Goal: Task Accomplishment & Management: Complete application form

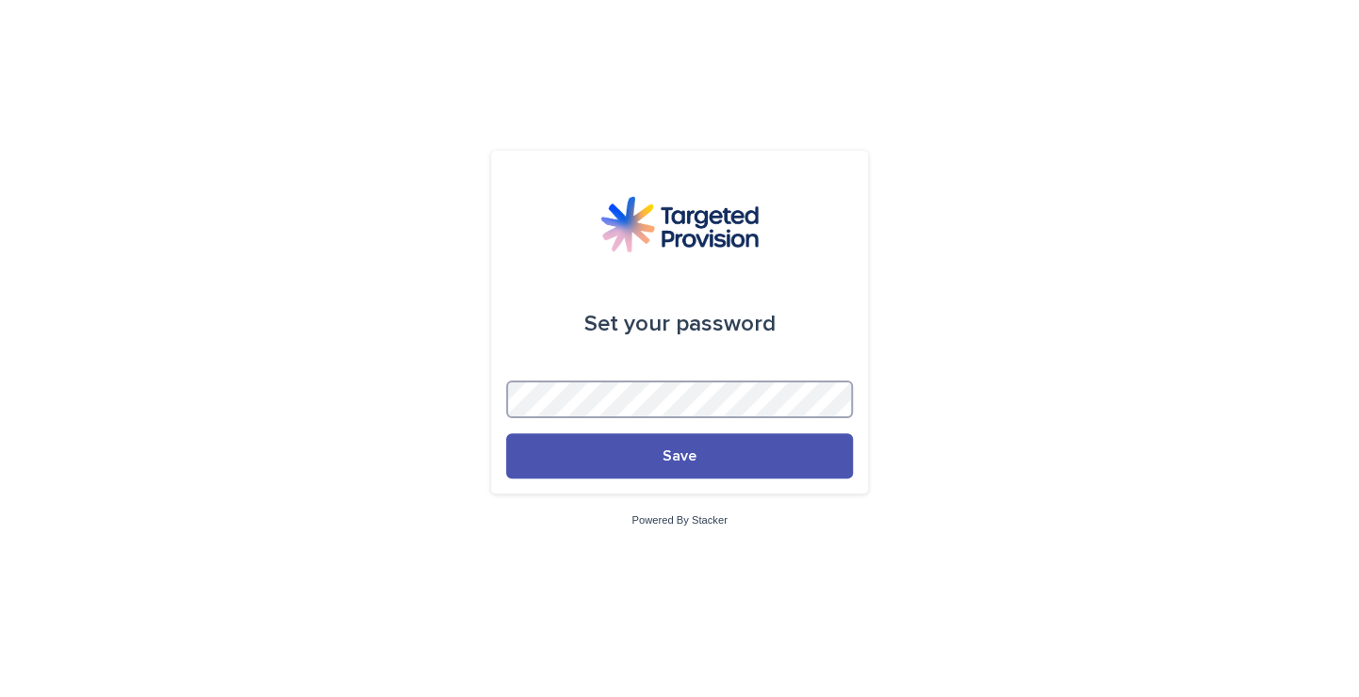
click at [506, 434] on button "Save" at bounding box center [679, 456] width 347 height 45
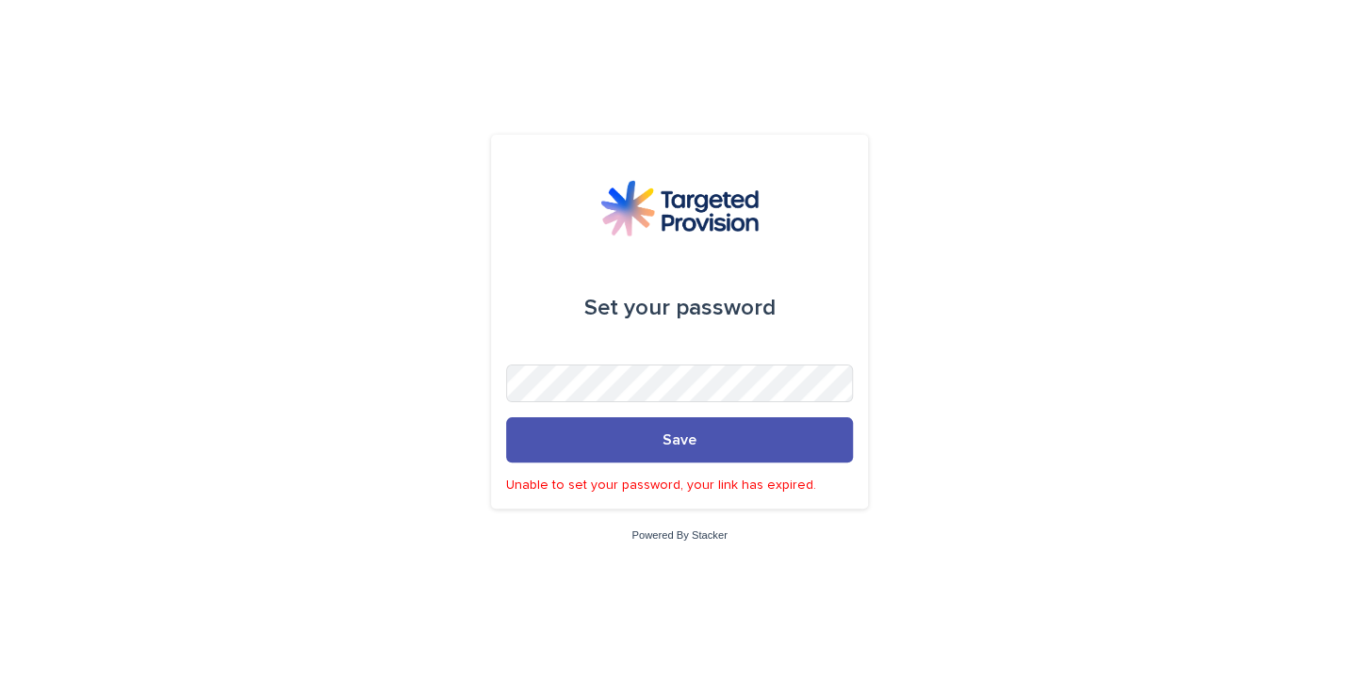
click at [951, 409] on div "Set your password Save Unable to set your password, your link has expired. Powe…" at bounding box center [679, 348] width 1359 height 697
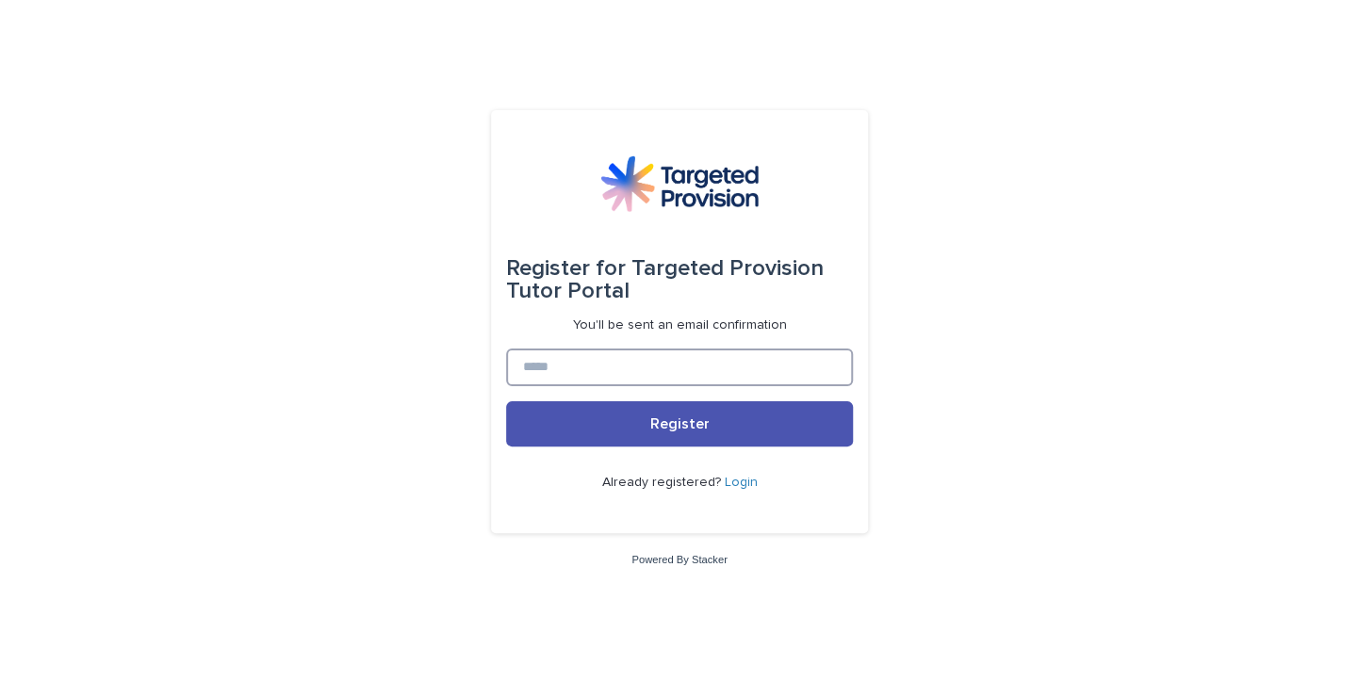
click at [608, 356] on input at bounding box center [679, 368] width 347 height 38
type input "**********"
click at [734, 483] on link "Login" at bounding box center [741, 482] width 33 height 13
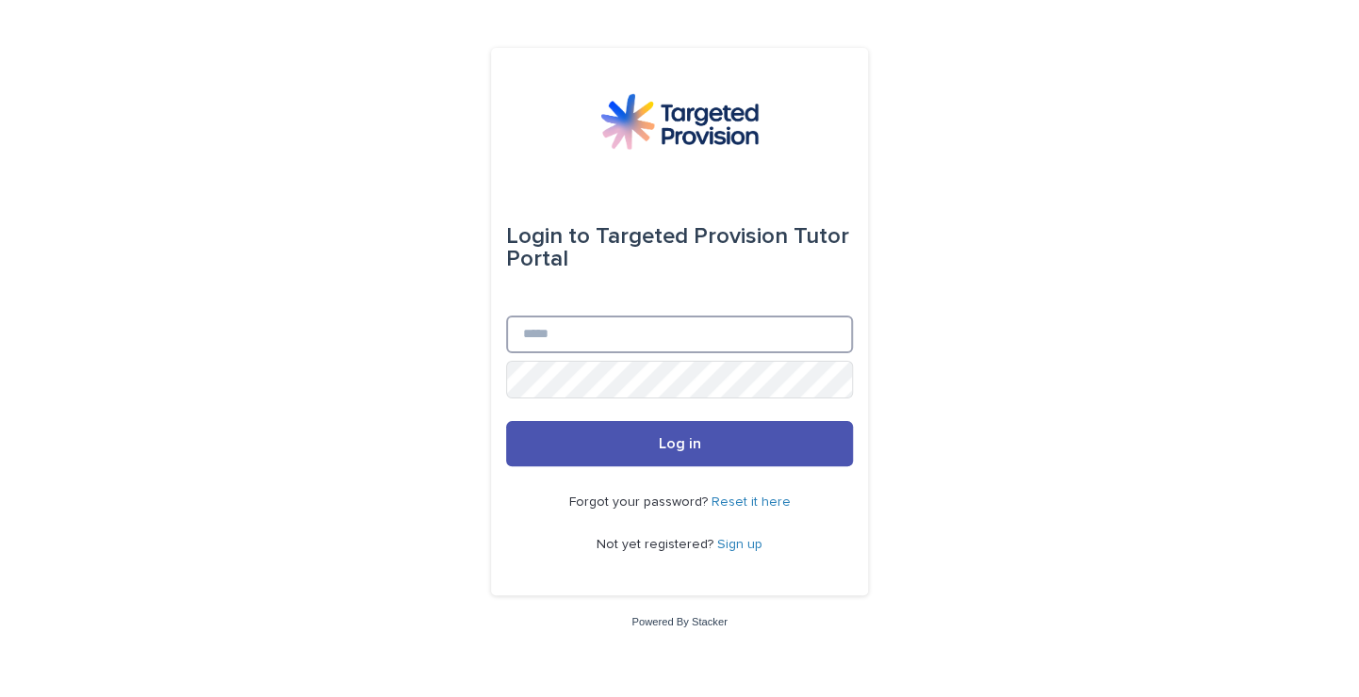
type input "**********"
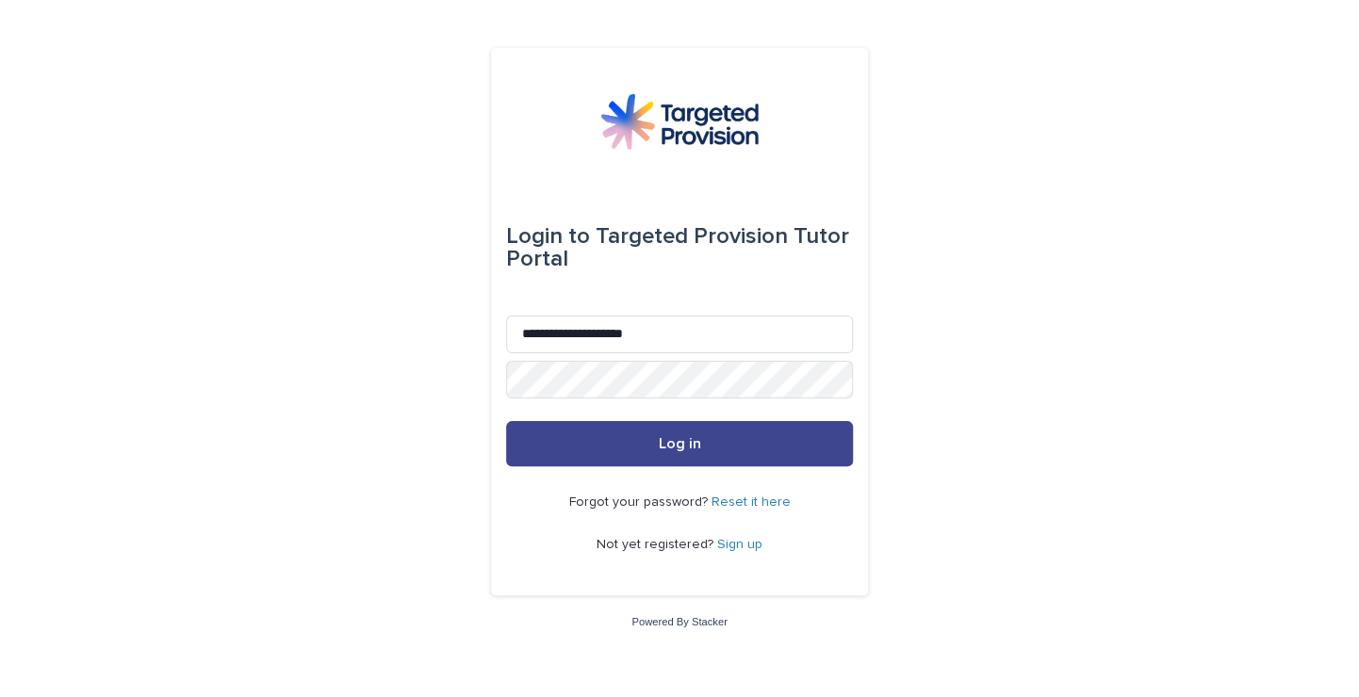
click at [731, 451] on button "Log in" at bounding box center [679, 443] width 347 height 45
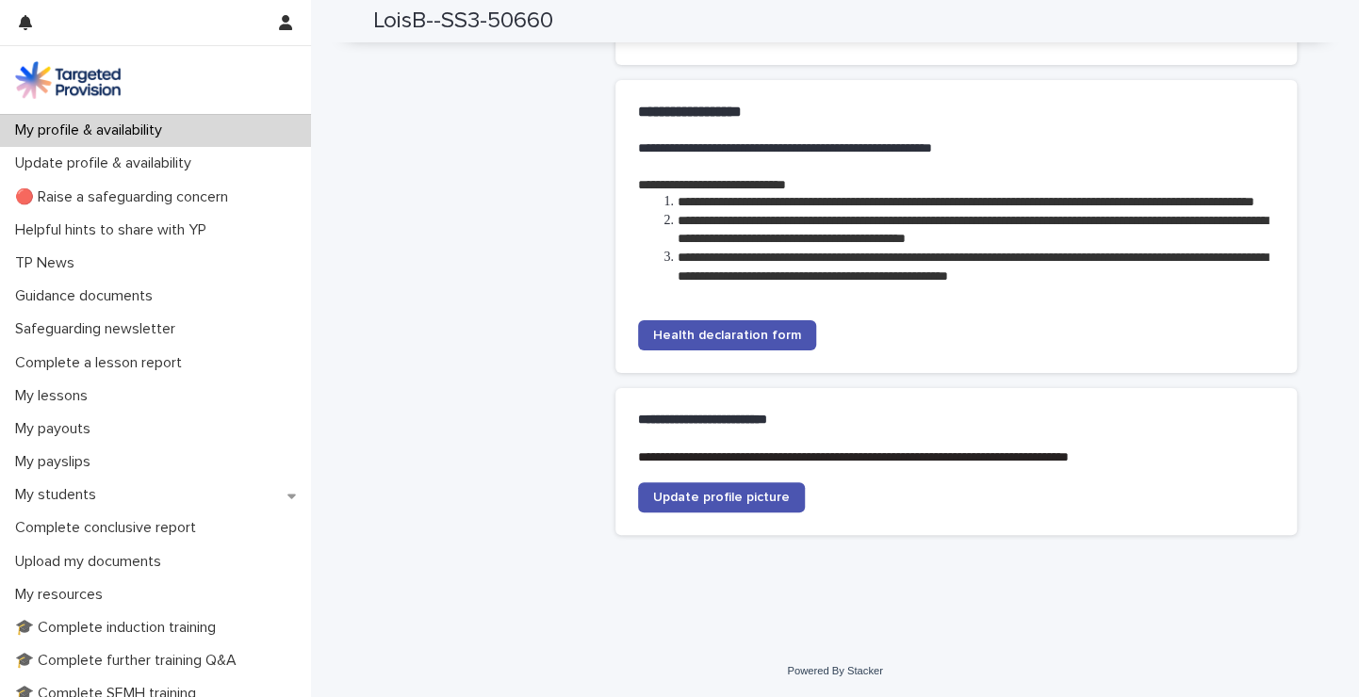
scroll to position [4410, 0]
click at [726, 486] on link "Update profile picture" at bounding box center [721, 498] width 167 height 30
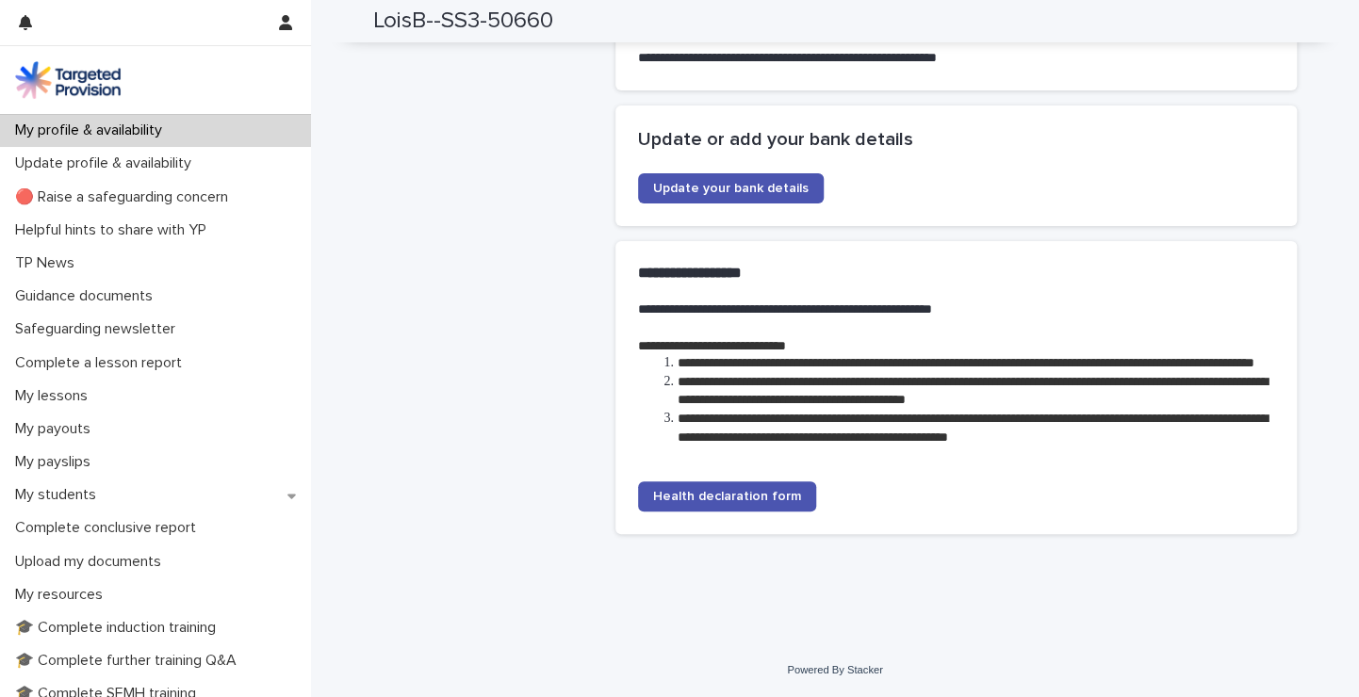
scroll to position [4248, 0]
click at [713, 505] on link "Health declaration form" at bounding box center [727, 497] width 178 height 30
